Goal: Navigation & Orientation: Find specific page/section

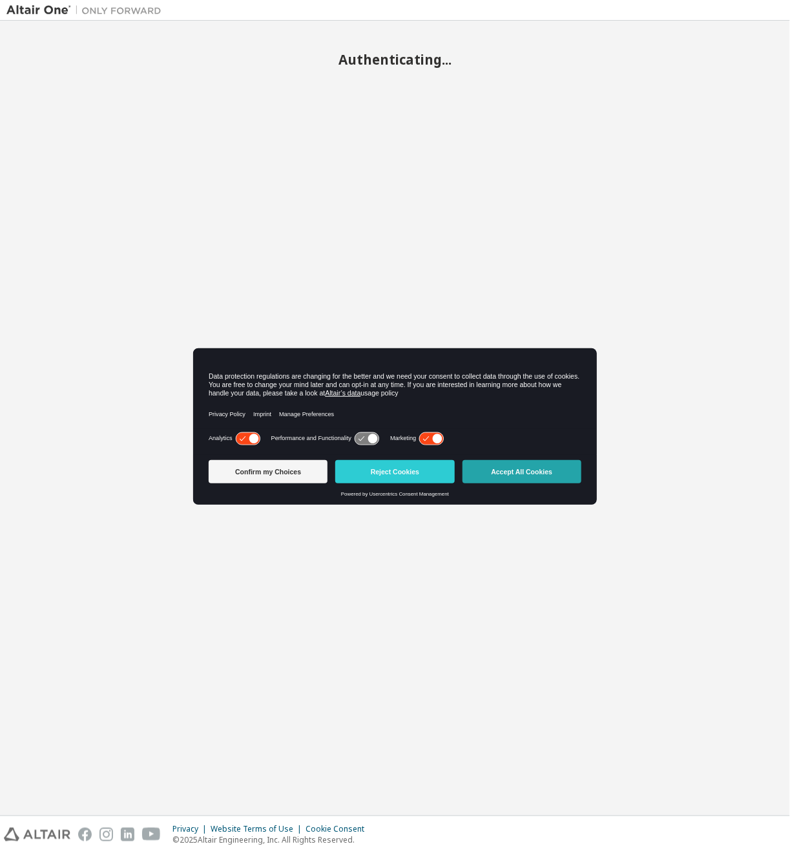
click at [551, 470] on button "Accept All Cookies" at bounding box center [522, 471] width 119 height 23
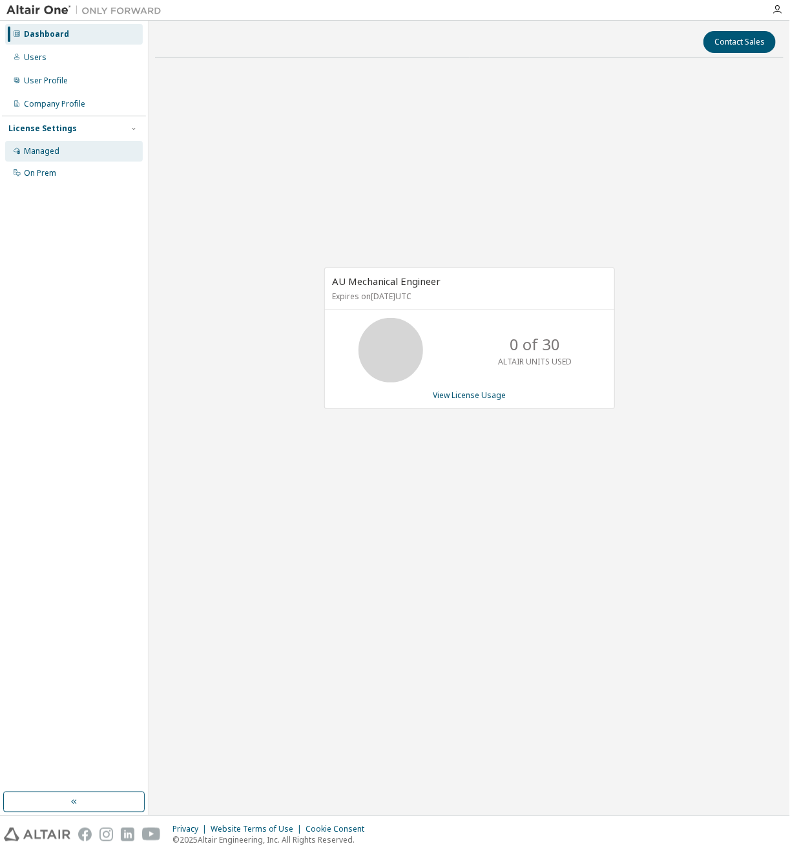
click at [92, 153] on div "Managed" at bounding box center [74, 151] width 138 height 21
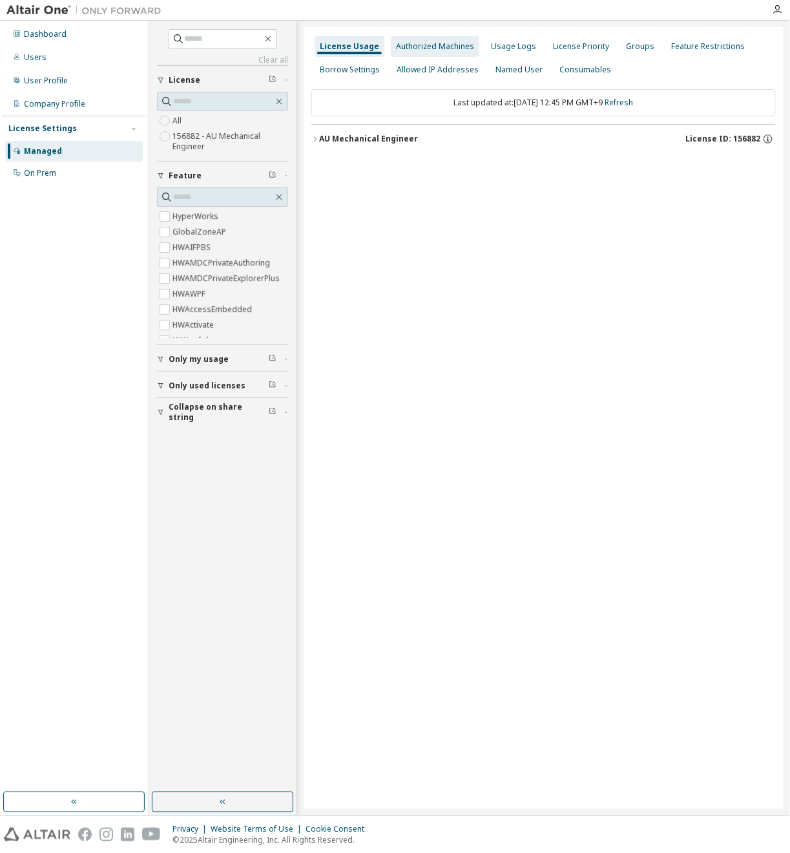
click at [442, 52] on div "Authorized Machines" at bounding box center [435, 46] width 89 height 21
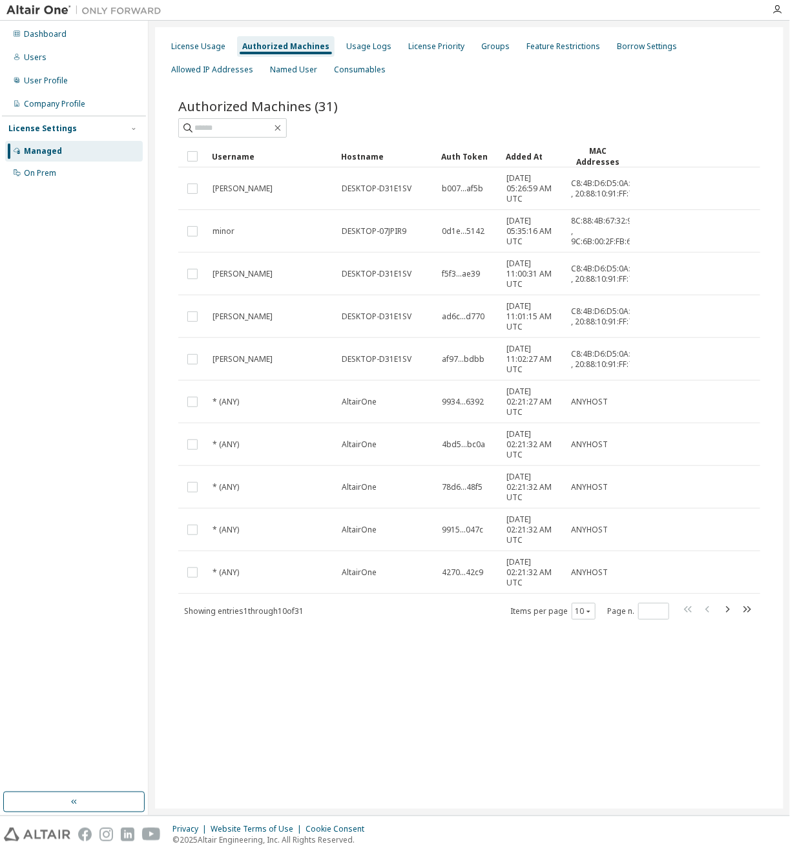
drag, startPoint x: 500, startPoint y: 153, endPoint x: 518, endPoint y: 153, distance: 18.1
click at [731, 606] on icon "button" at bounding box center [728, 610] width 16 height 16
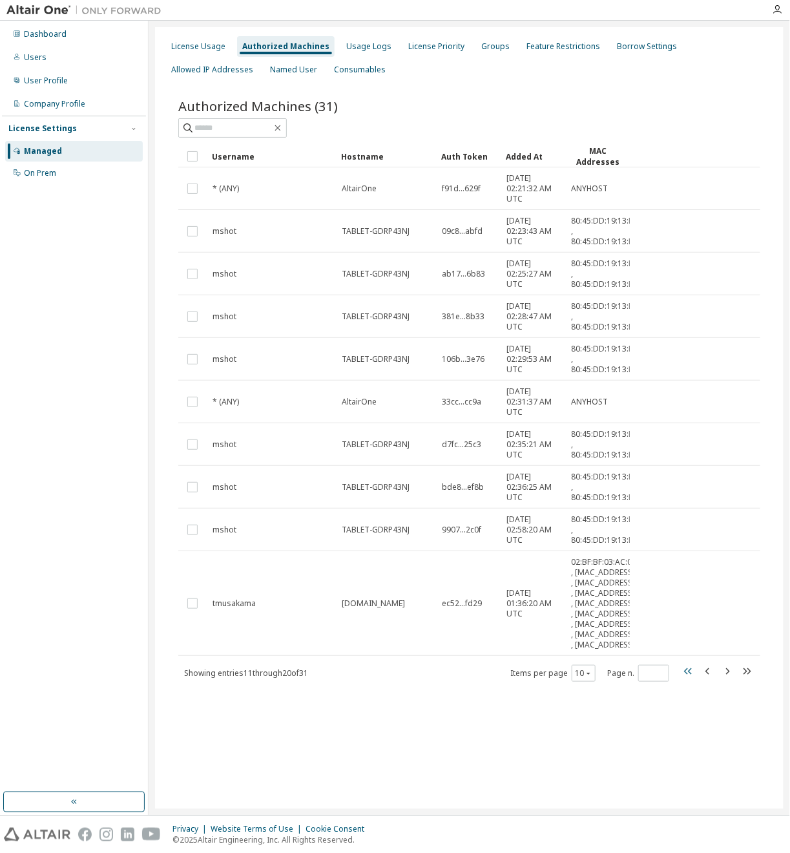
click at [686, 682] on button "button" at bounding box center [689, 673] width 16 height 19
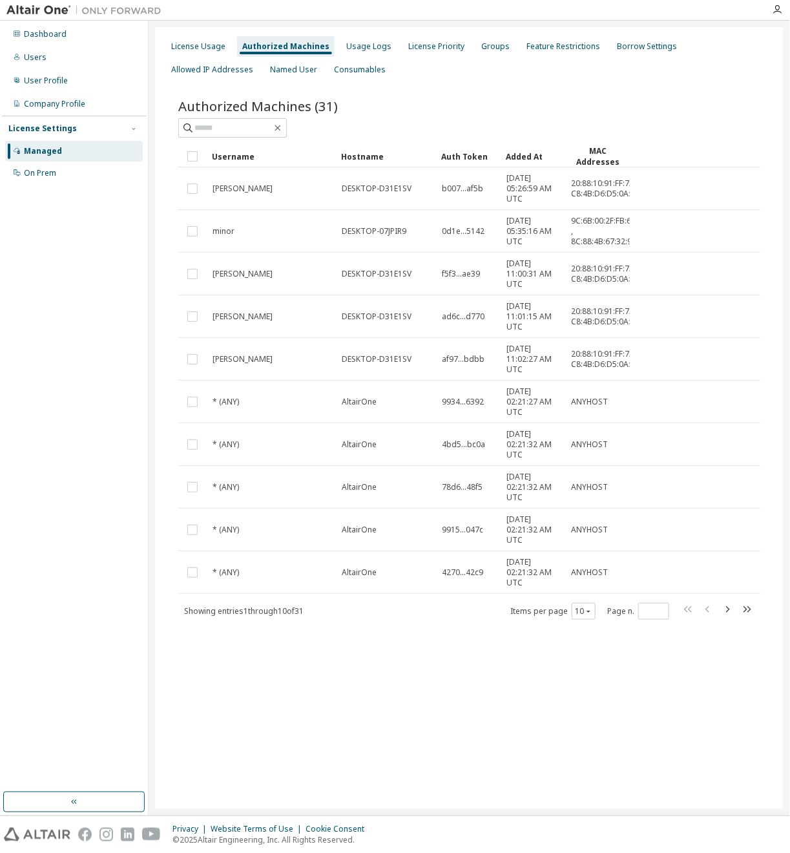
click at [527, 156] on div "Added At" at bounding box center [533, 156] width 54 height 21
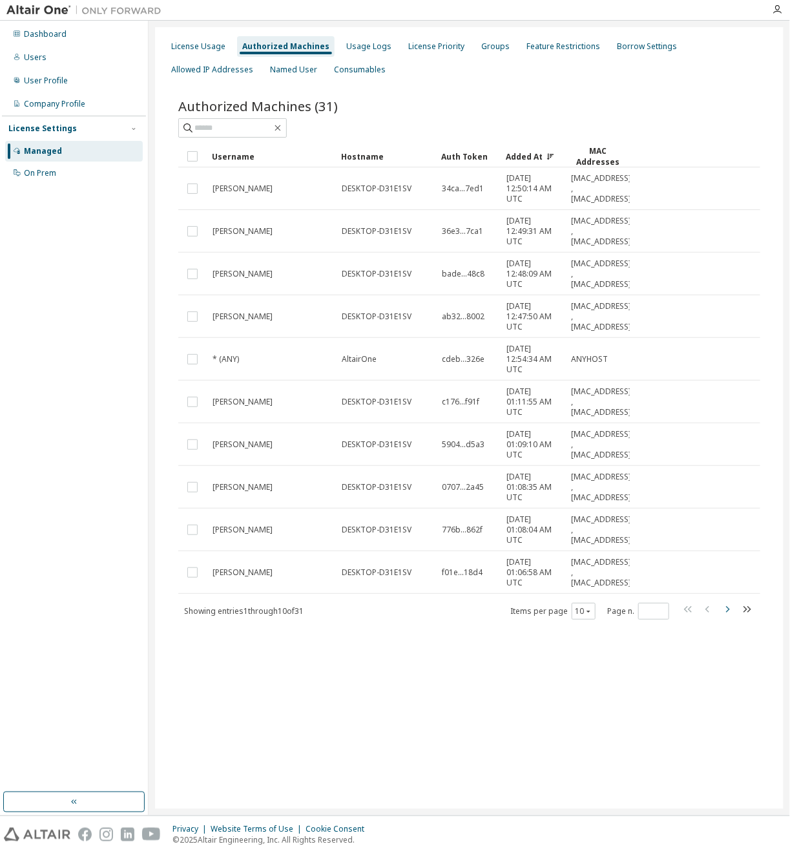
click at [730, 608] on icon "button" at bounding box center [728, 610] width 16 height 16
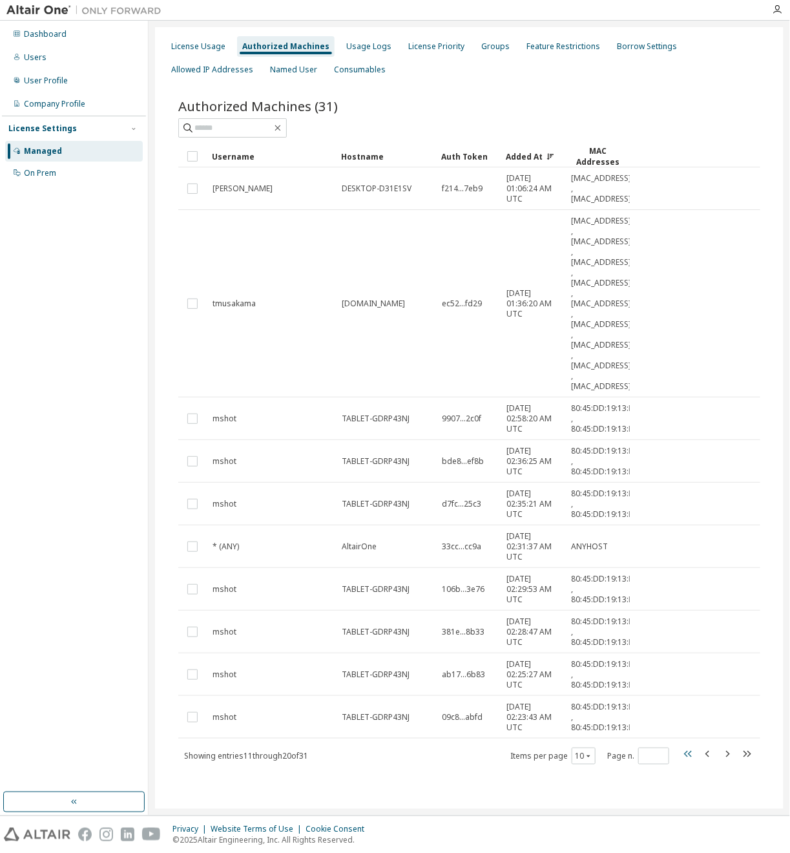
click at [691, 754] on icon "button" at bounding box center [688, 754] width 8 height 6
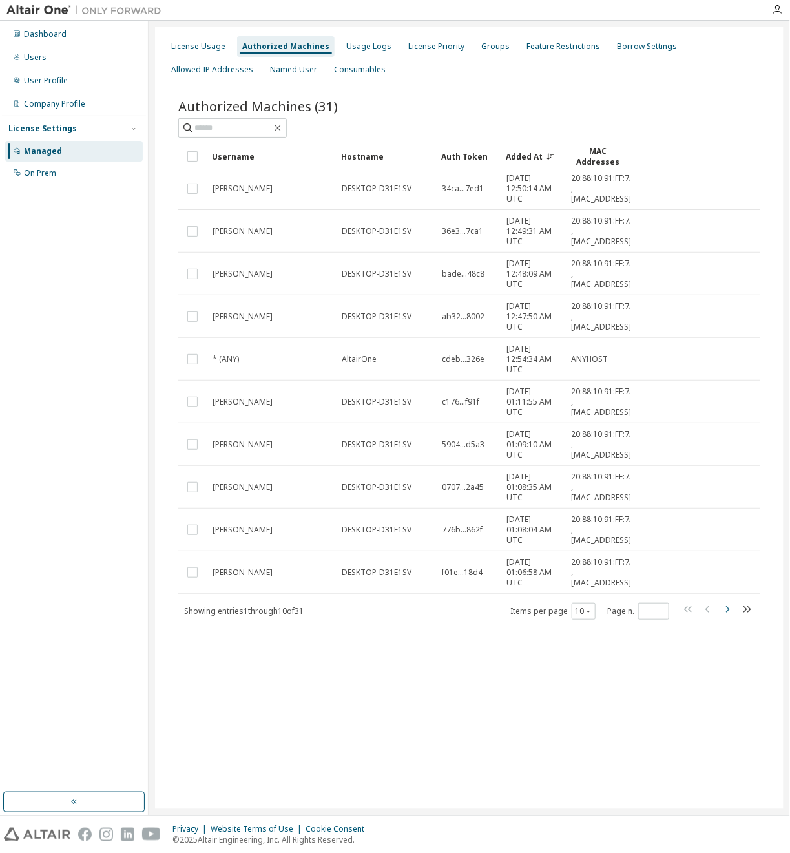
click at [724, 610] on icon "button" at bounding box center [728, 610] width 16 height 16
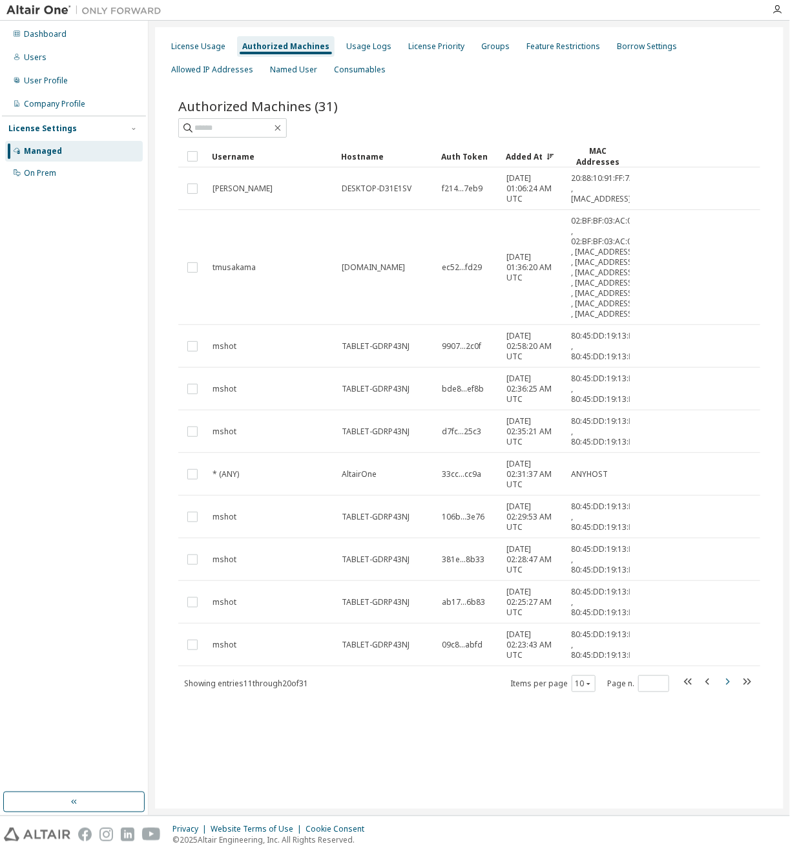
click at [728, 685] on icon "button" at bounding box center [728, 682] width 4 height 6
type input "*"
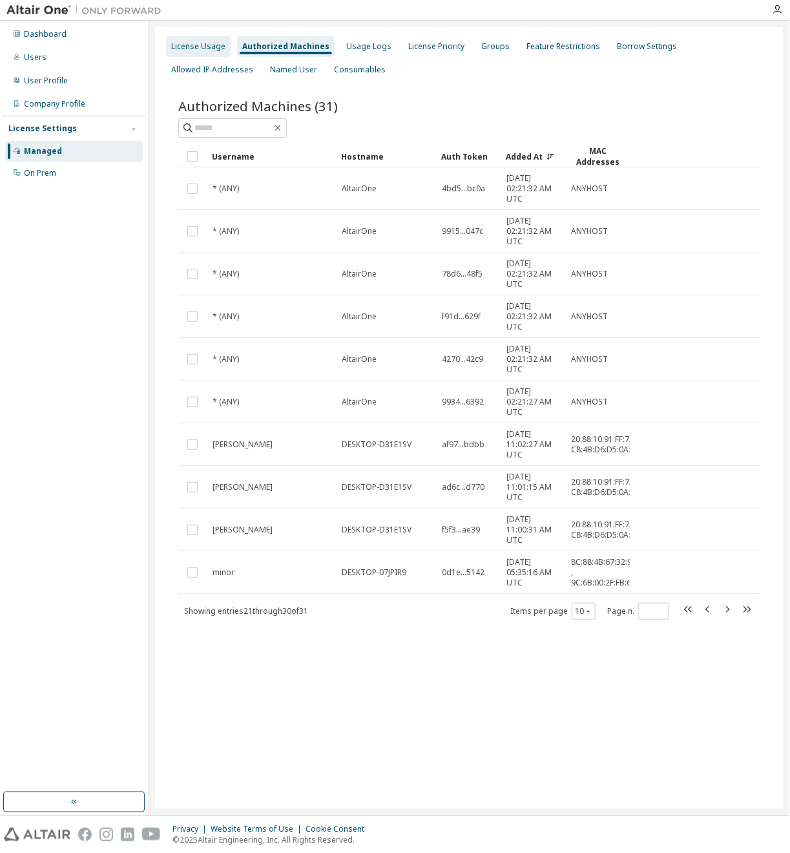
click at [218, 46] on div "License Usage" at bounding box center [198, 46] width 54 height 10
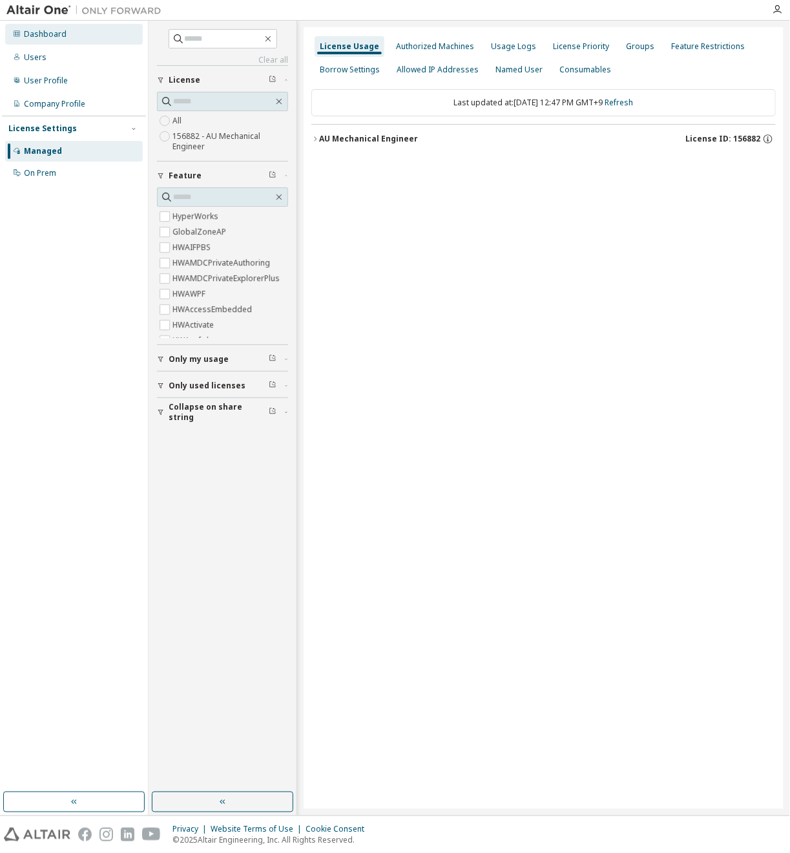
click at [81, 39] on div "Dashboard" at bounding box center [74, 34] width 138 height 21
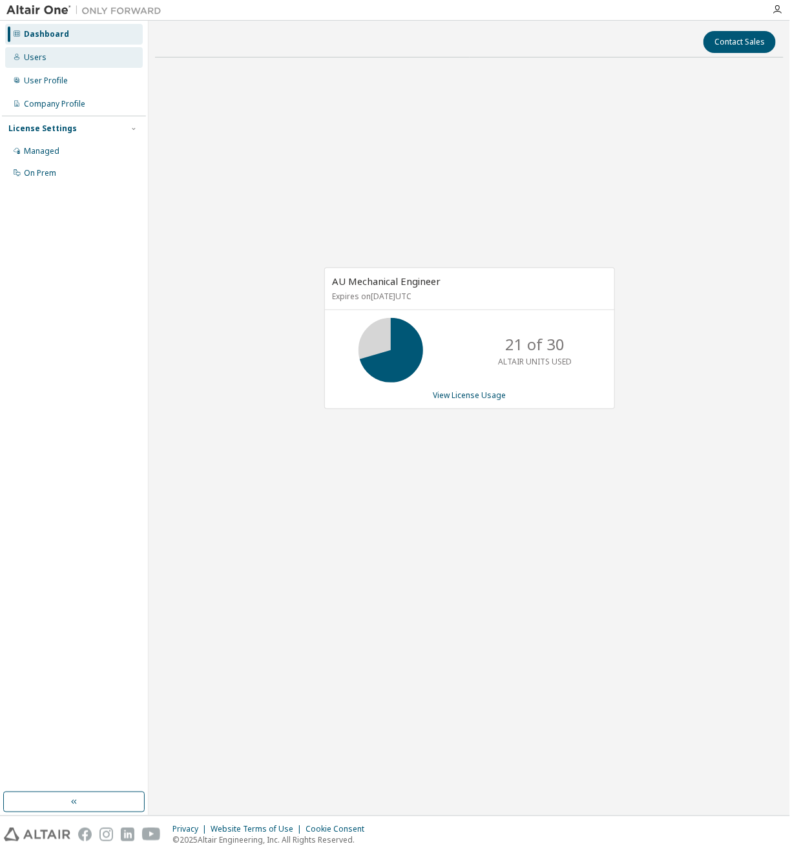
click at [109, 52] on div "Users" at bounding box center [74, 57] width 138 height 21
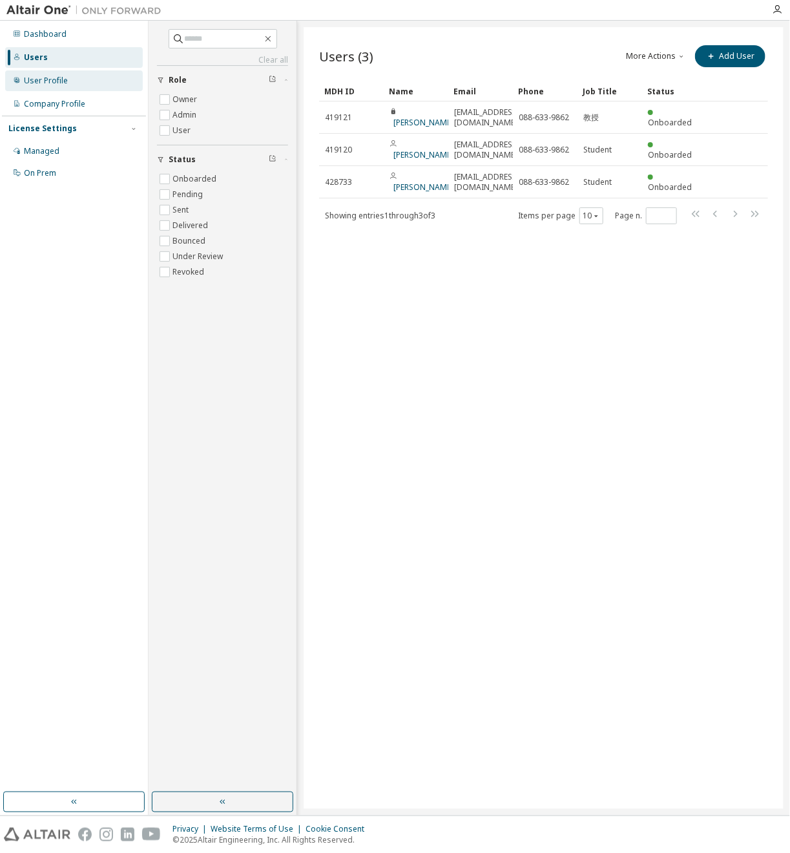
click at [98, 86] on div "User Profile" at bounding box center [74, 80] width 138 height 21
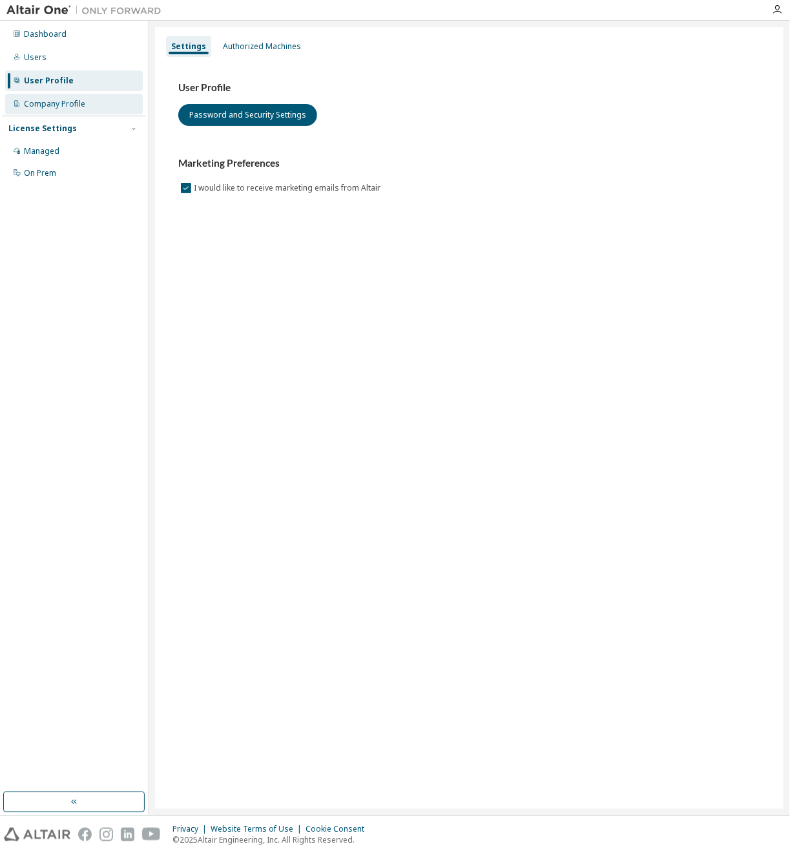
click at [96, 110] on div "Company Profile" at bounding box center [74, 104] width 138 height 21
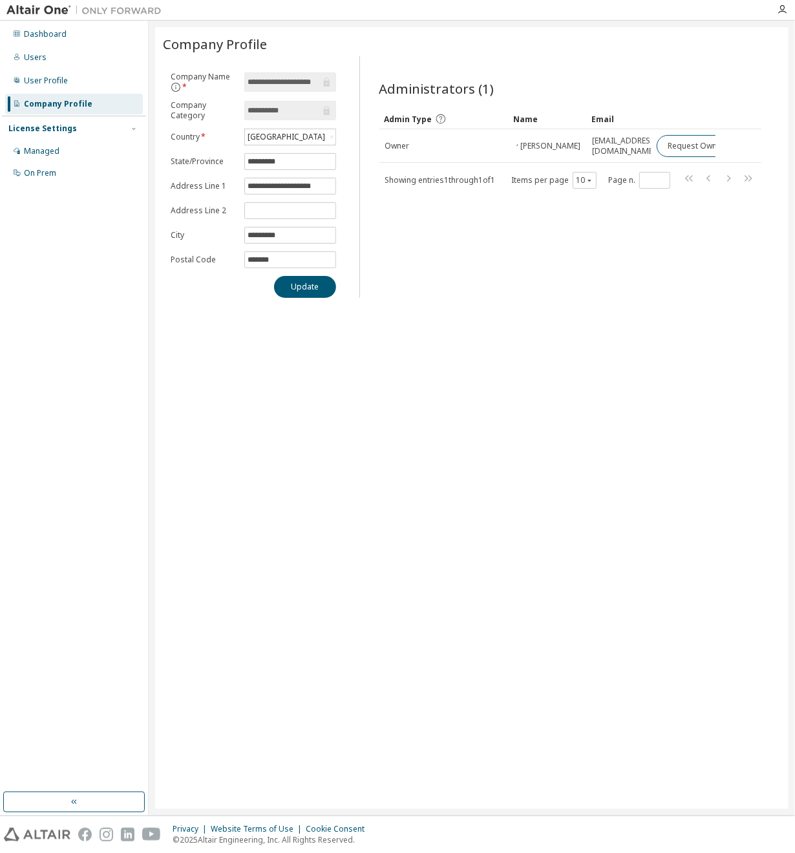
click at [582, 395] on div "**********" at bounding box center [471, 418] width 633 height 782
drag, startPoint x: 582, startPoint y: 390, endPoint x: 513, endPoint y: 369, distance: 72.8
click at [513, 369] on div "**********" at bounding box center [471, 418] width 633 height 782
click at [192, 5] on div at bounding box center [468, 10] width 601 height 20
click at [283, 678] on div "**********" at bounding box center [471, 418] width 633 height 782
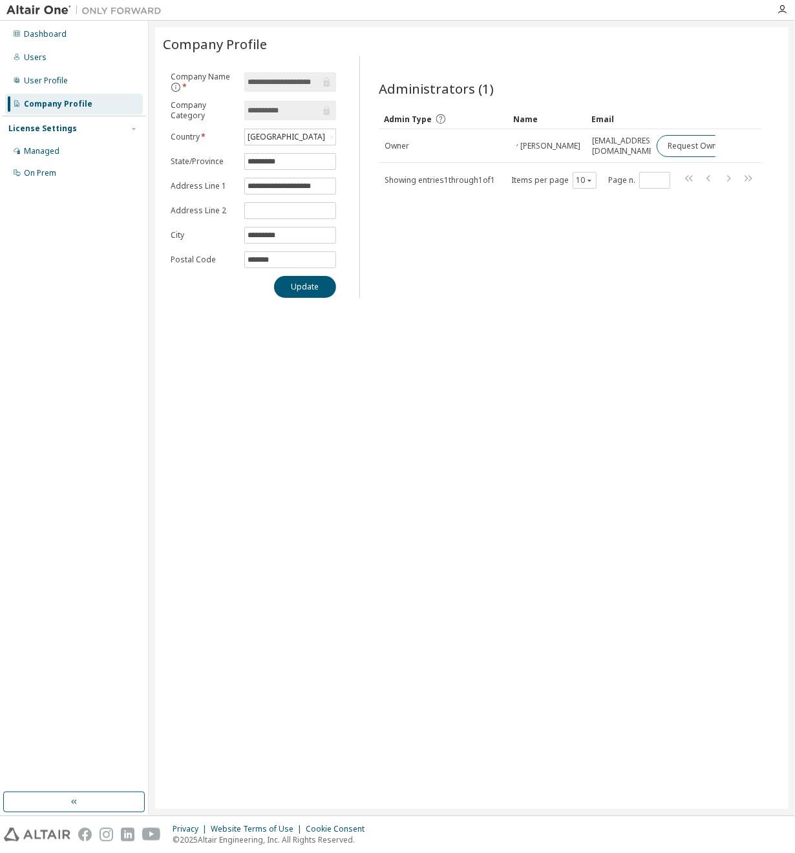
drag, startPoint x: 732, startPoint y: 183, endPoint x: 485, endPoint y: 271, distance: 262.1
click at [485, 271] on div "Administrators (1) Clear Load Save Save As Field Operator Value Select filter S…" at bounding box center [571, 181] width 414 height 234
click at [409, 428] on div "**********" at bounding box center [471, 418] width 633 height 782
drag, startPoint x: 509, startPoint y: 333, endPoint x: 503, endPoint y: 310, distance: 23.5
click at [503, 310] on div "**********" at bounding box center [471, 418] width 633 height 782
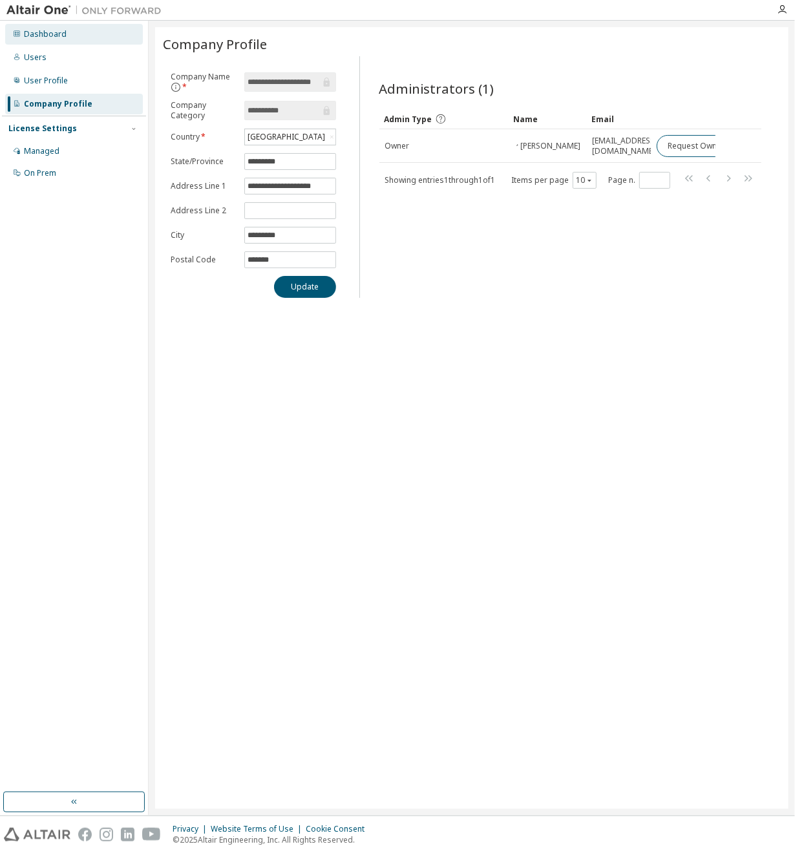
click at [89, 38] on div "Dashboard" at bounding box center [74, 34] width 138 height 21
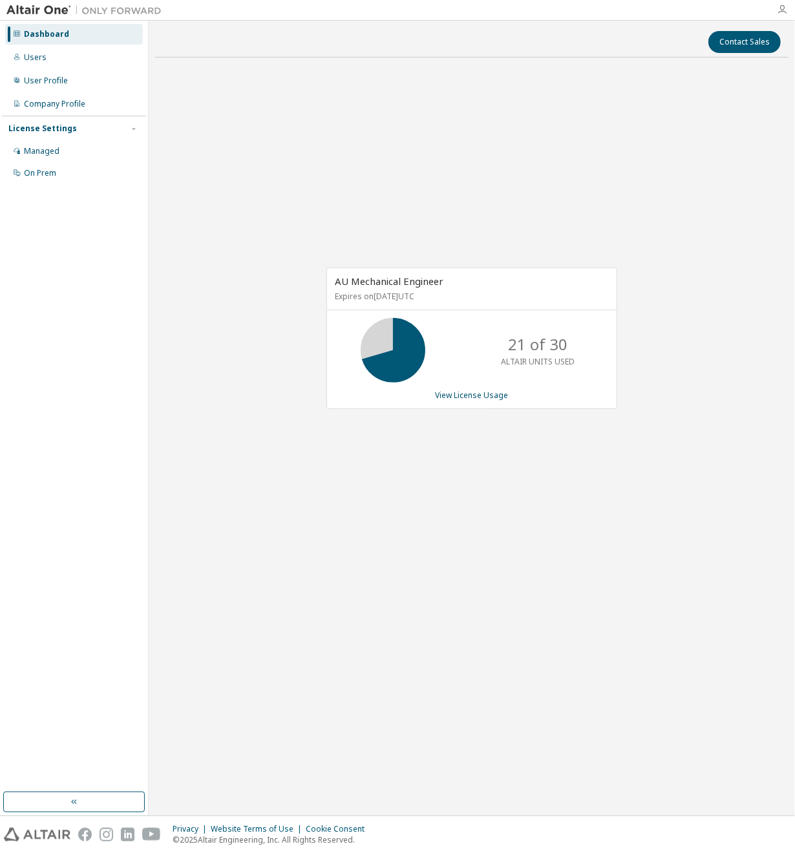
click at [779, 12] on icon "button" at bounding box center [782, 10] width 10 height 10
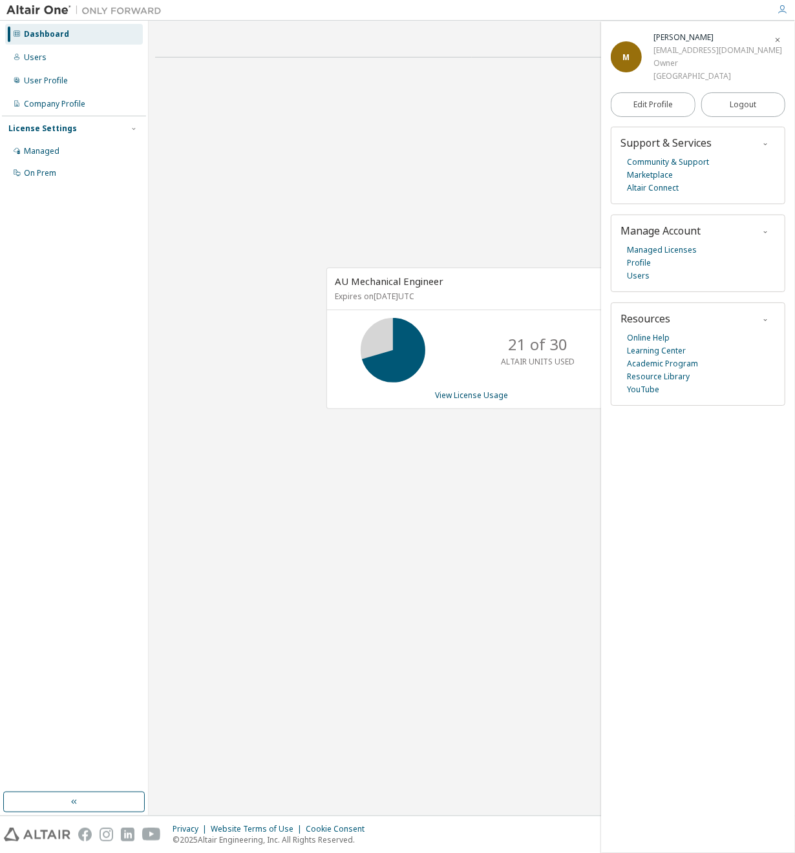
click at [779, 12] on icon "button" at bounding box center [782, 10] width 10 height 10
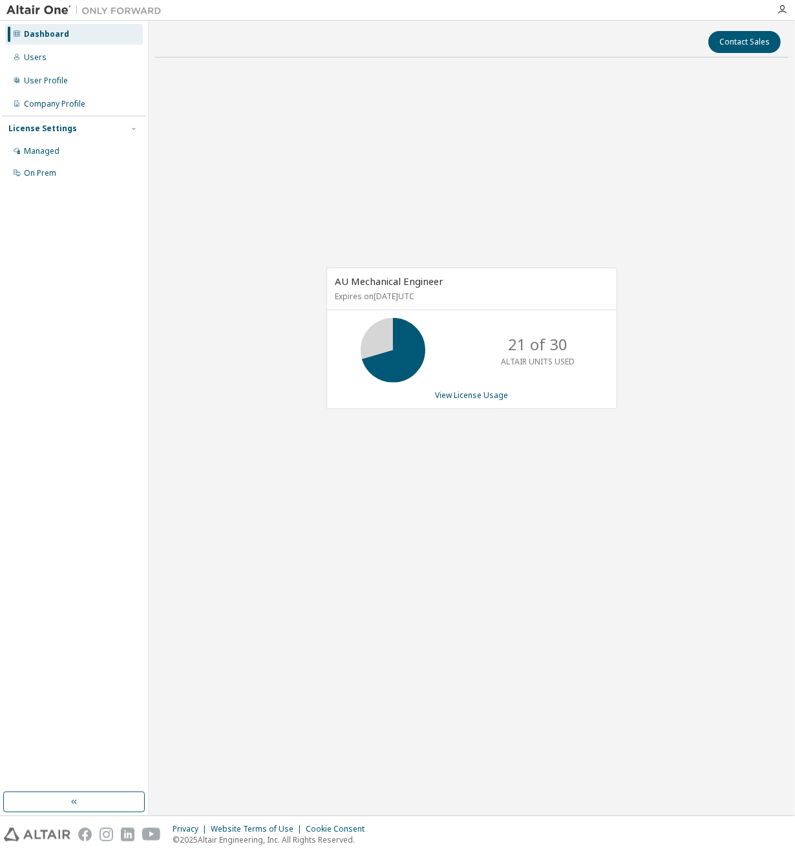
click at [438, 483] on div "AU Mechanical Engineer Expires on [DATE] UTC 21 of 30 ALTAIR UNITS USED View Li…" at bounding box center [471, 345] width 633 height 555
click at [445, 153] on div "AU Mechanical Engineer Expires on [DATE] UTC 21 of 30 ALTAIR UNITS USED View Li…" at bounding box center [471, 345] width 633 height 555
click at [90, 150] on div "Managed" at bounding box center [74, 151] width 138 height 21
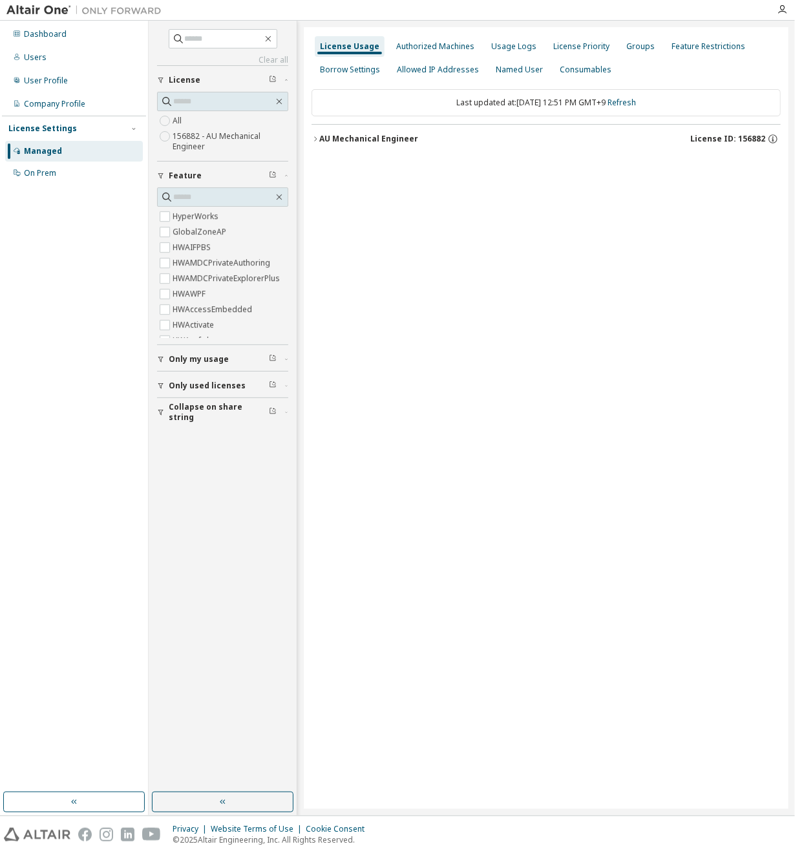
click at [319, 140] on icon "button" at bounding box center [316, 139] width 8 height 8
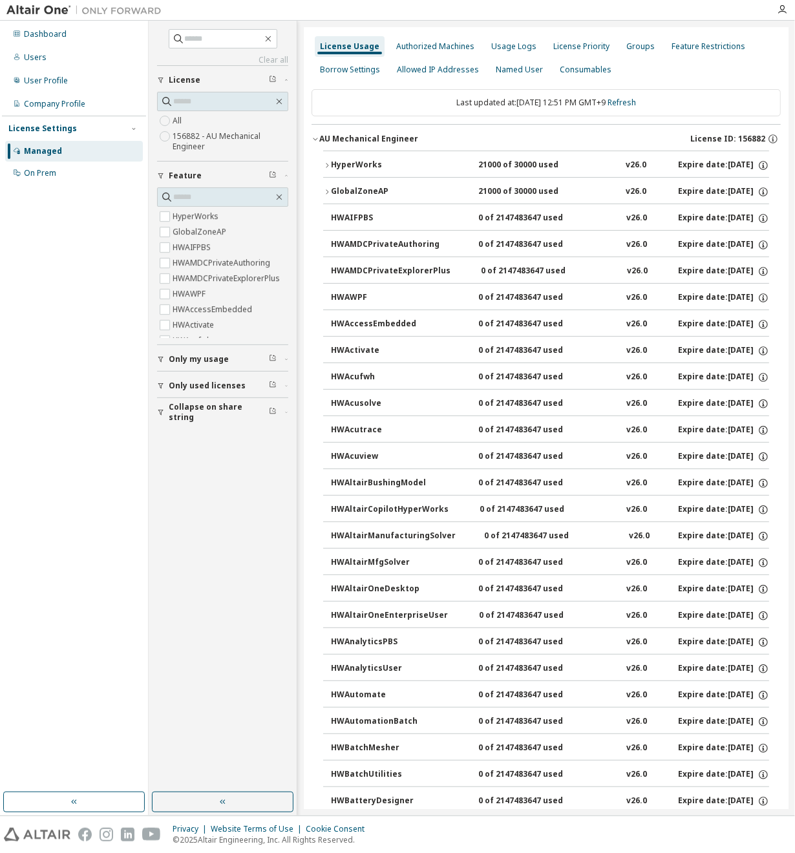
click at [363, 45] on div "License Usage" at bounding box center [349, 46] width 59 height 10
click at [83, 41] on div "Dashboard" at bounding box center [74, 34] width 138 height 21
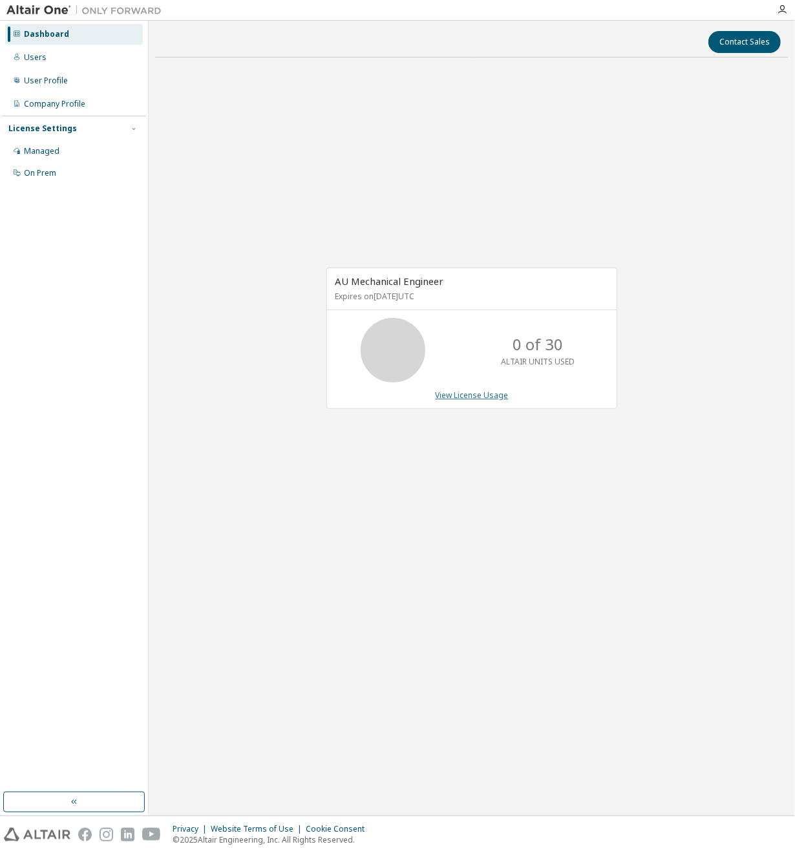
click at [487, 397] on link "View License Usage" at bounding box center [472, 395] width 73 height 11
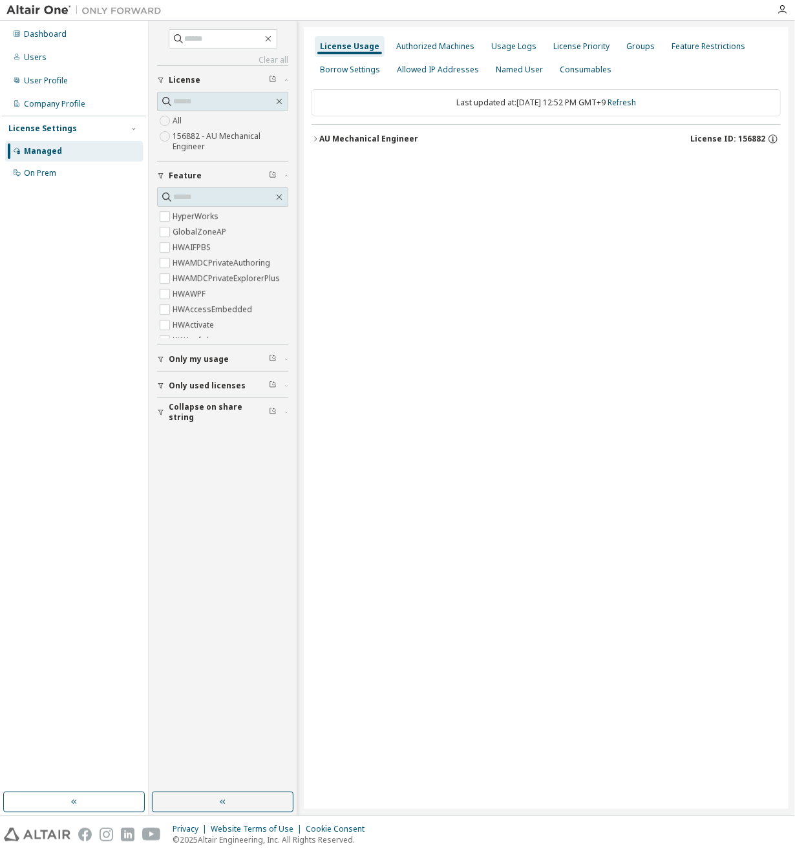
click at [312, 136] on icon "button" at bounding box center [316, 139] width 8 height 8
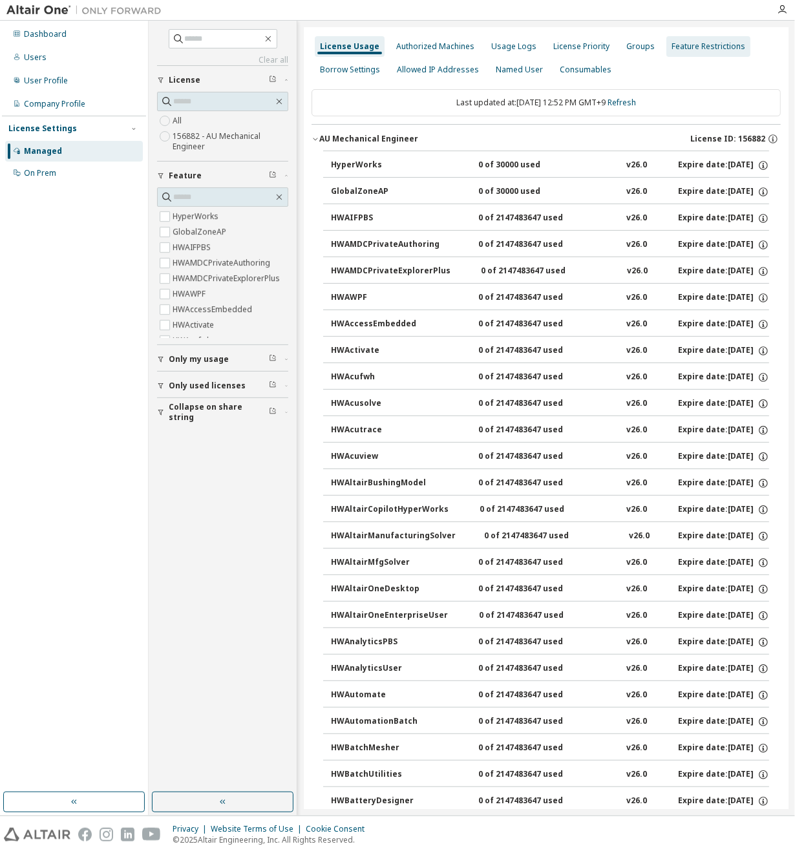
click at [688, 52] on div "Feature Restrictions" at bounding box center [708, 46] width 84 height 21
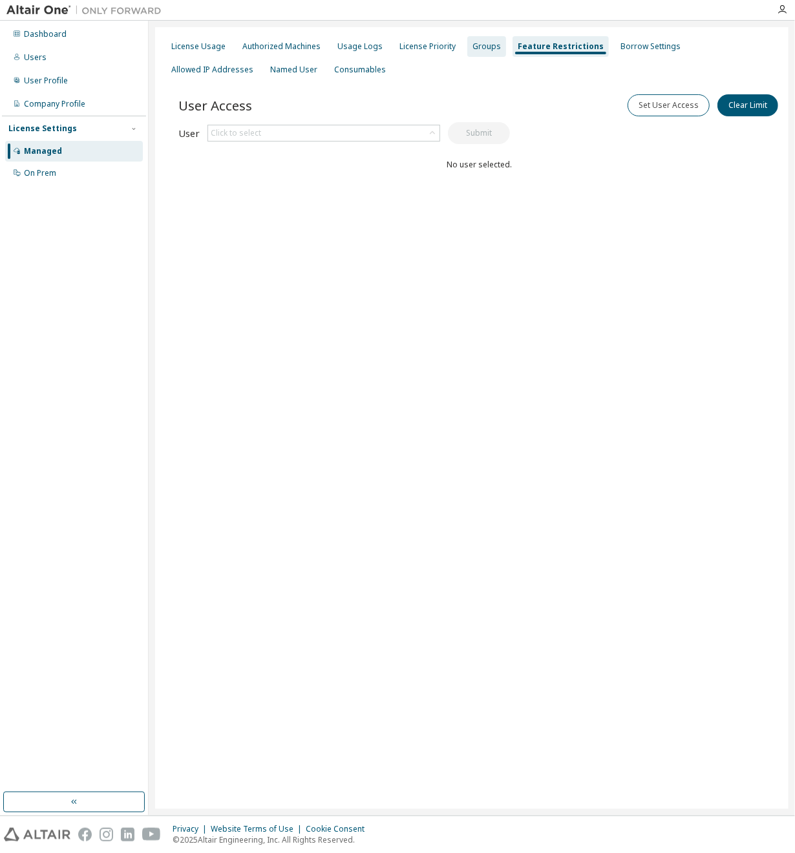
click at [483, 50] on div "Groups" at bounding box center [486, 46] width 28 height 10
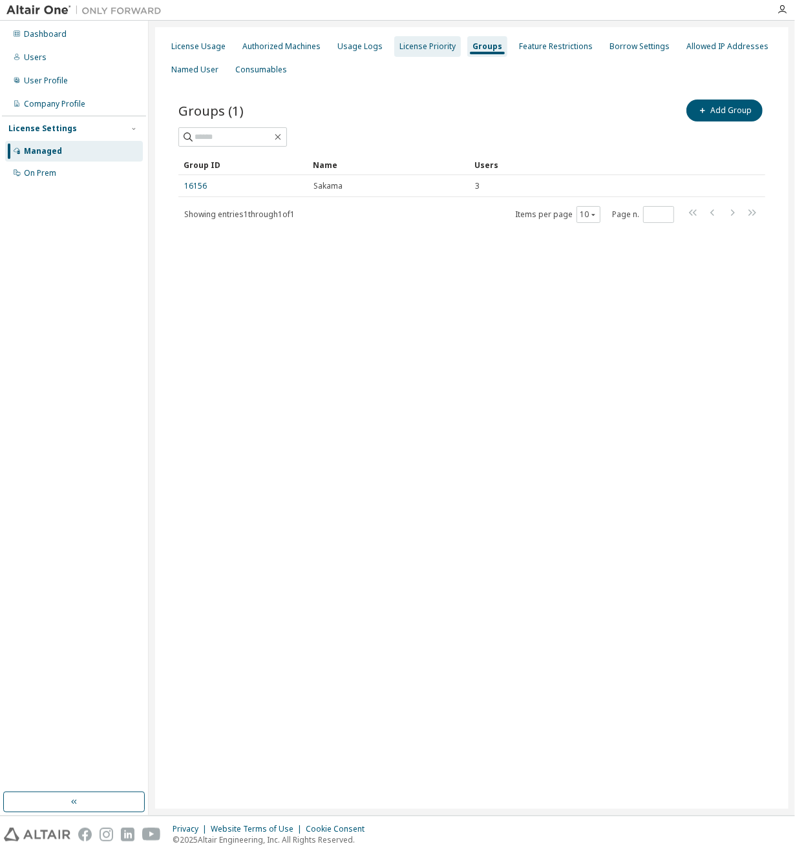
click at [422, 49] on div "License Priority" at bounding box center [427, 46] width 56 height 10
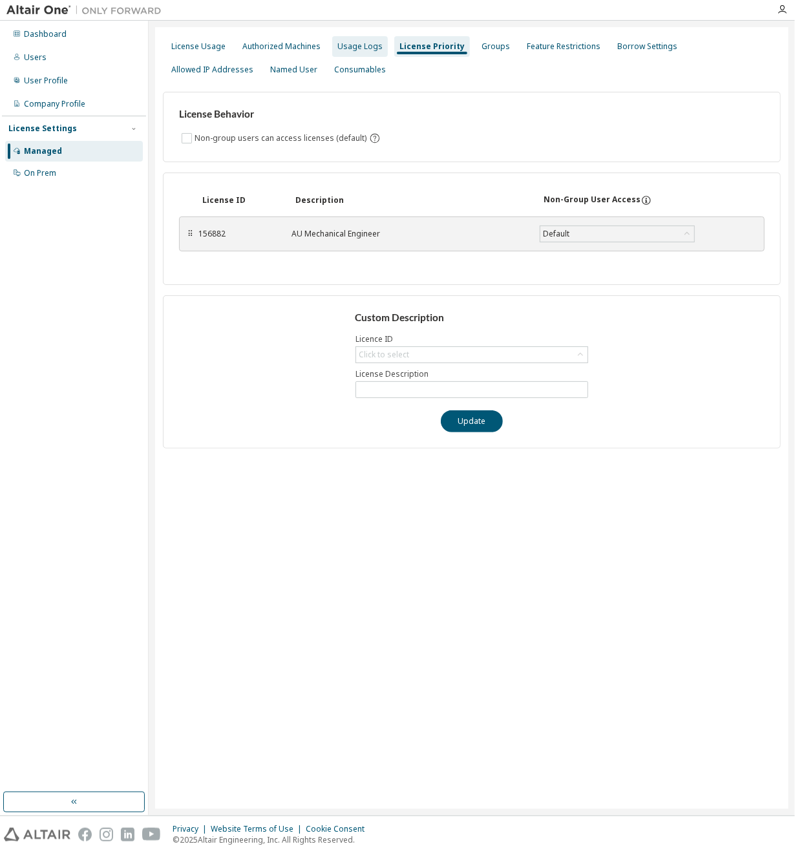
click at [368, 51] on div "Usage Logs" at bounding box center [359, 46] width 45 height 10
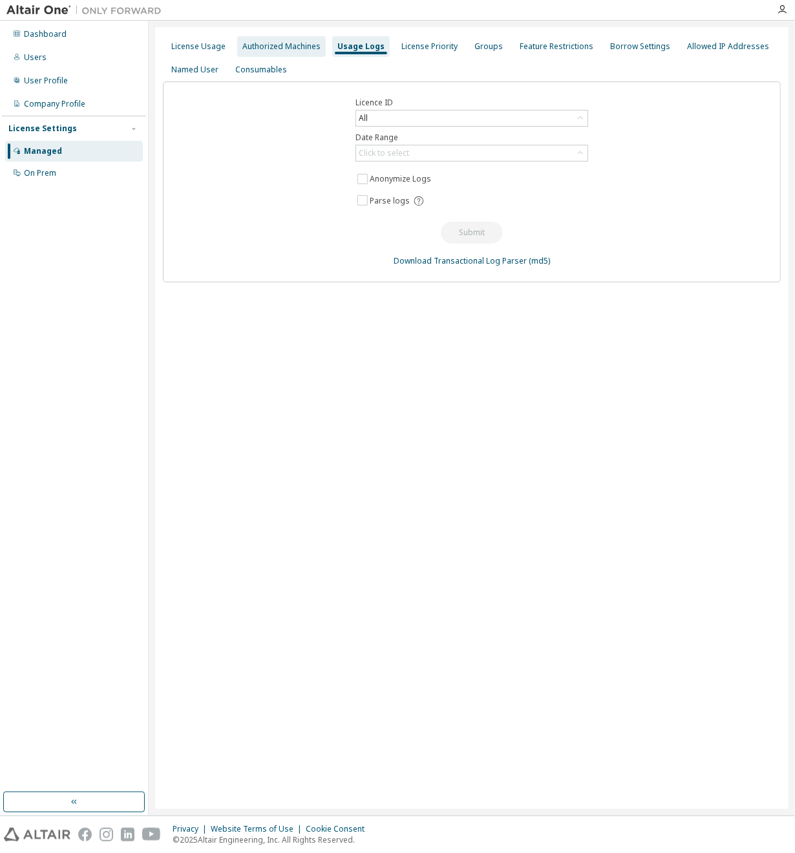
click at [305, 50] on div "Authorized Machines" at bounding box center [281, 46] width 78 height 10
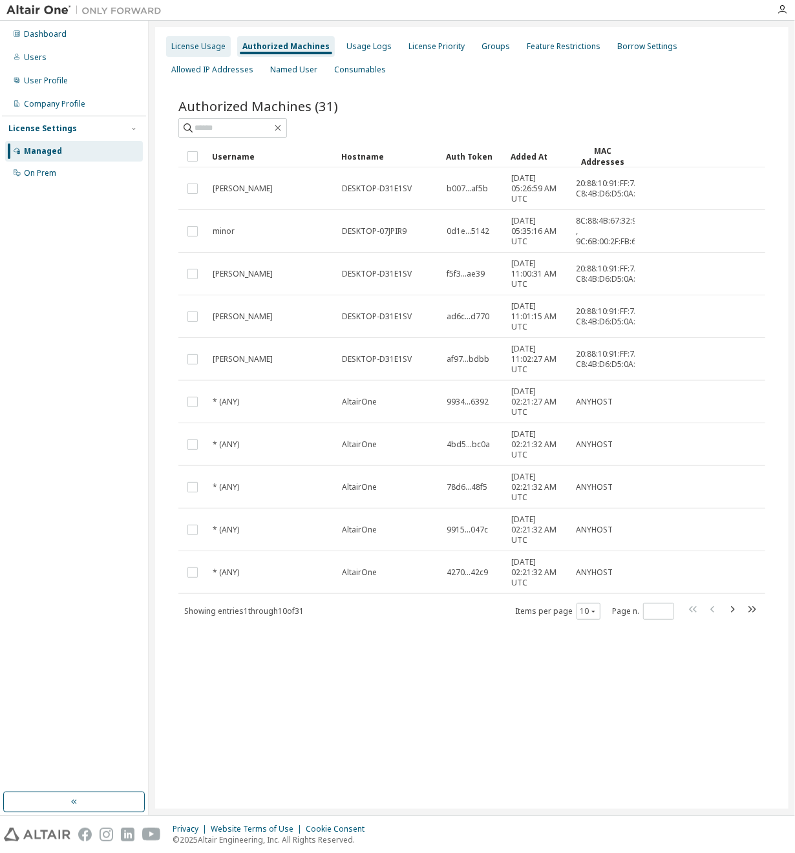
click at [196, 51] on div "License Usage" at bounding box center [198, 46] width 54 height 10
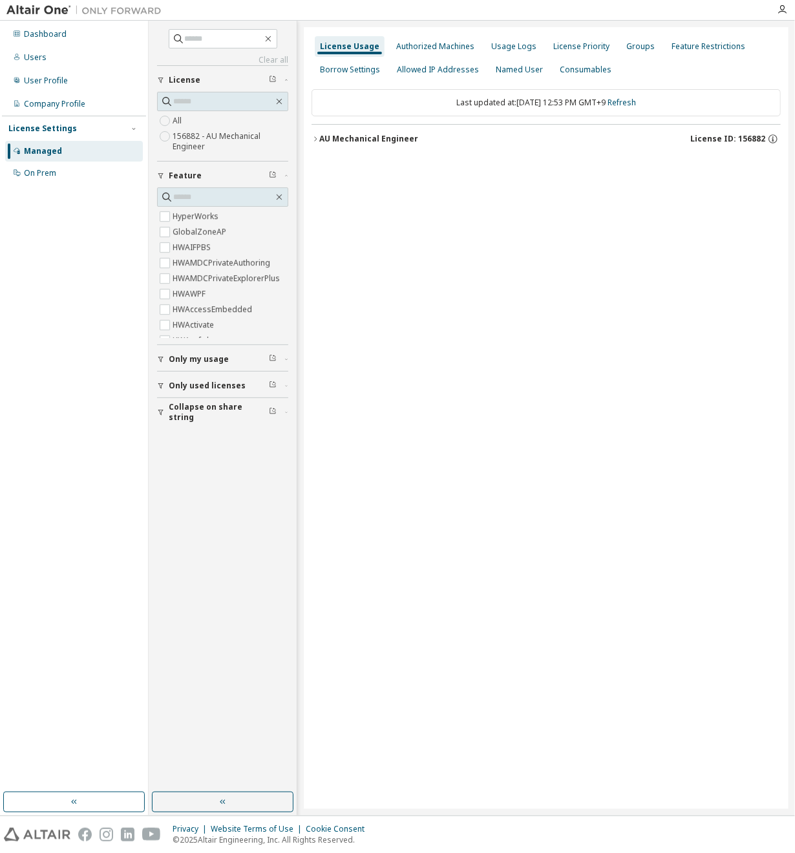
click at [212, 359] on span "Only my usage" at bounding box center [199, 359] width 60 height 10
click at [438, 50] on div "Authorized Machines" at bounding box center [435, 46] width 78 height 10
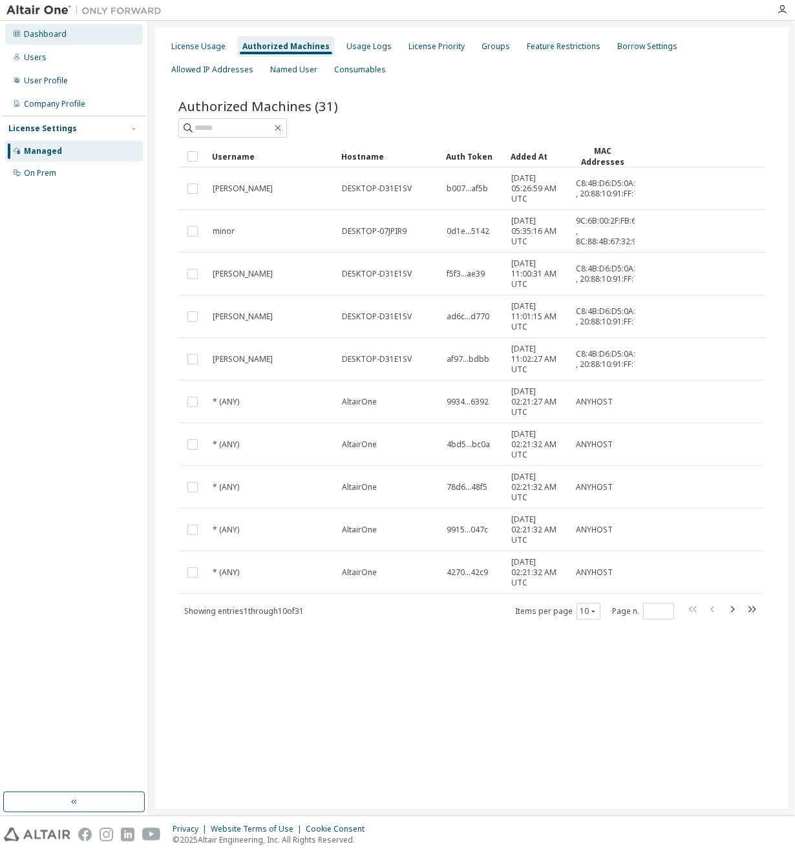
click at [74, 39] on div "Dashboard" at bounding box center [74, 34] width 138 height 21
